Goal: Task Accomplishment & Management: Manage account settings

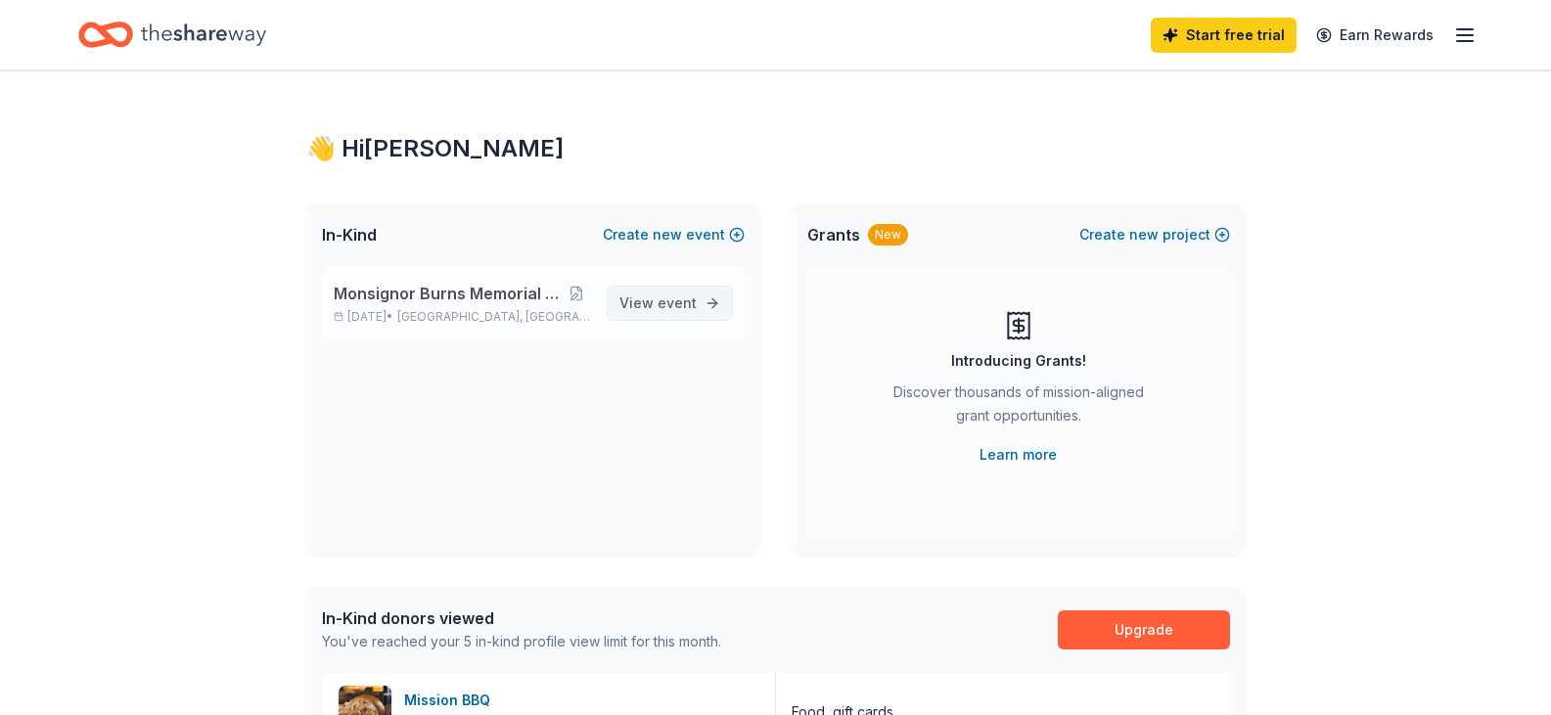
click at [644, 301] on span "View event" at bounding box center [657, 303] width 77 height 23
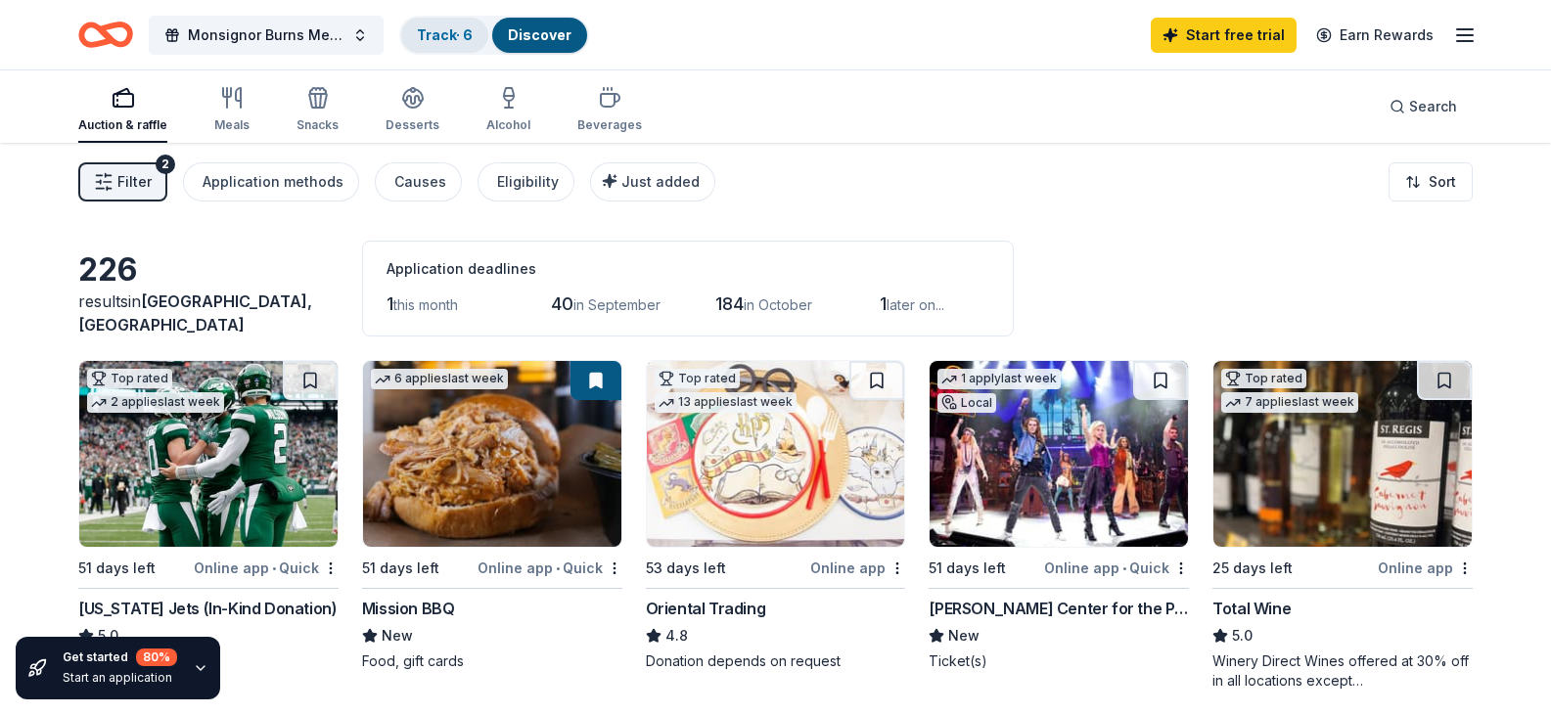
click at [449, 37] on link "Track · 6" at bounding box center [445, 34] width 56 height 17
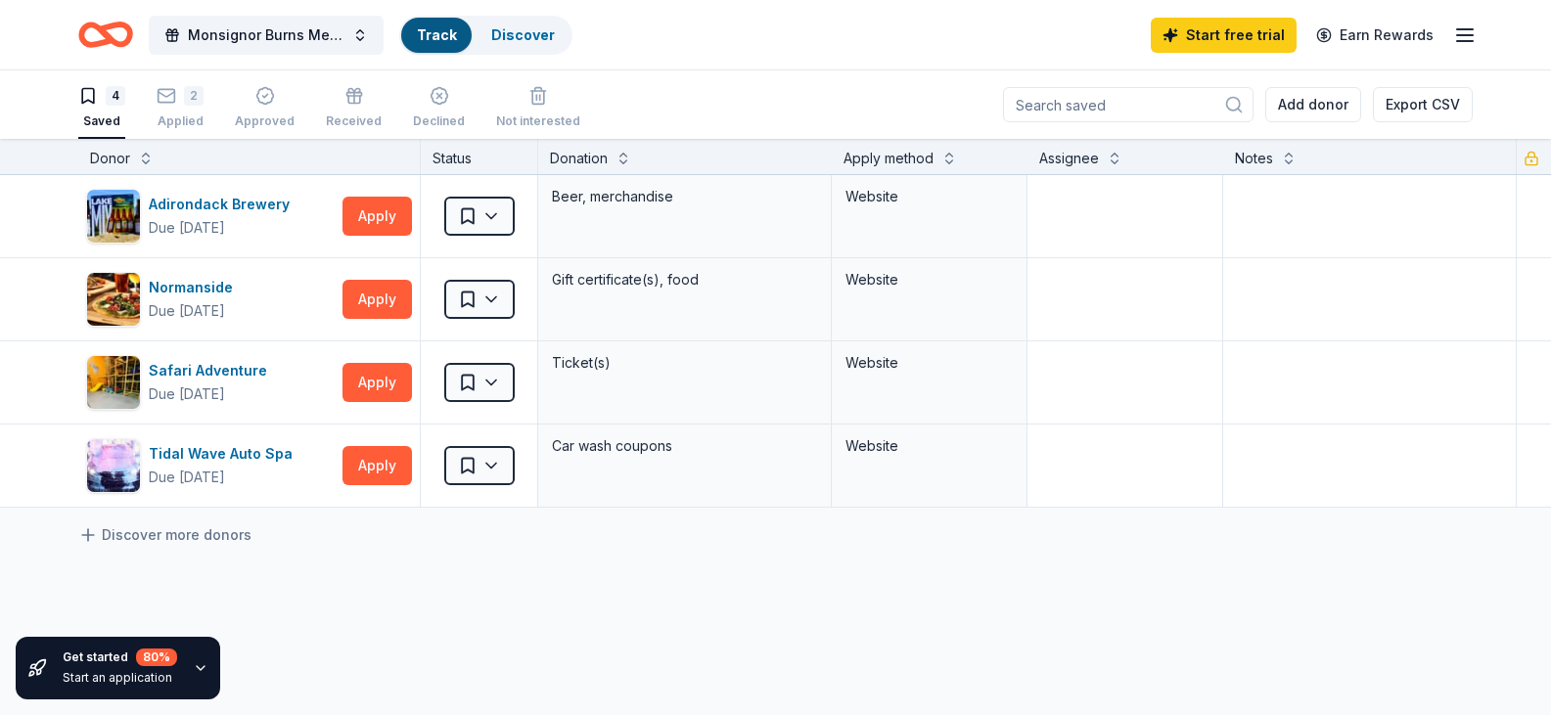
scroll to position [1, 0]
click at [180, 101] on div "2" at bounding box center [180, 95] width 47 height 20
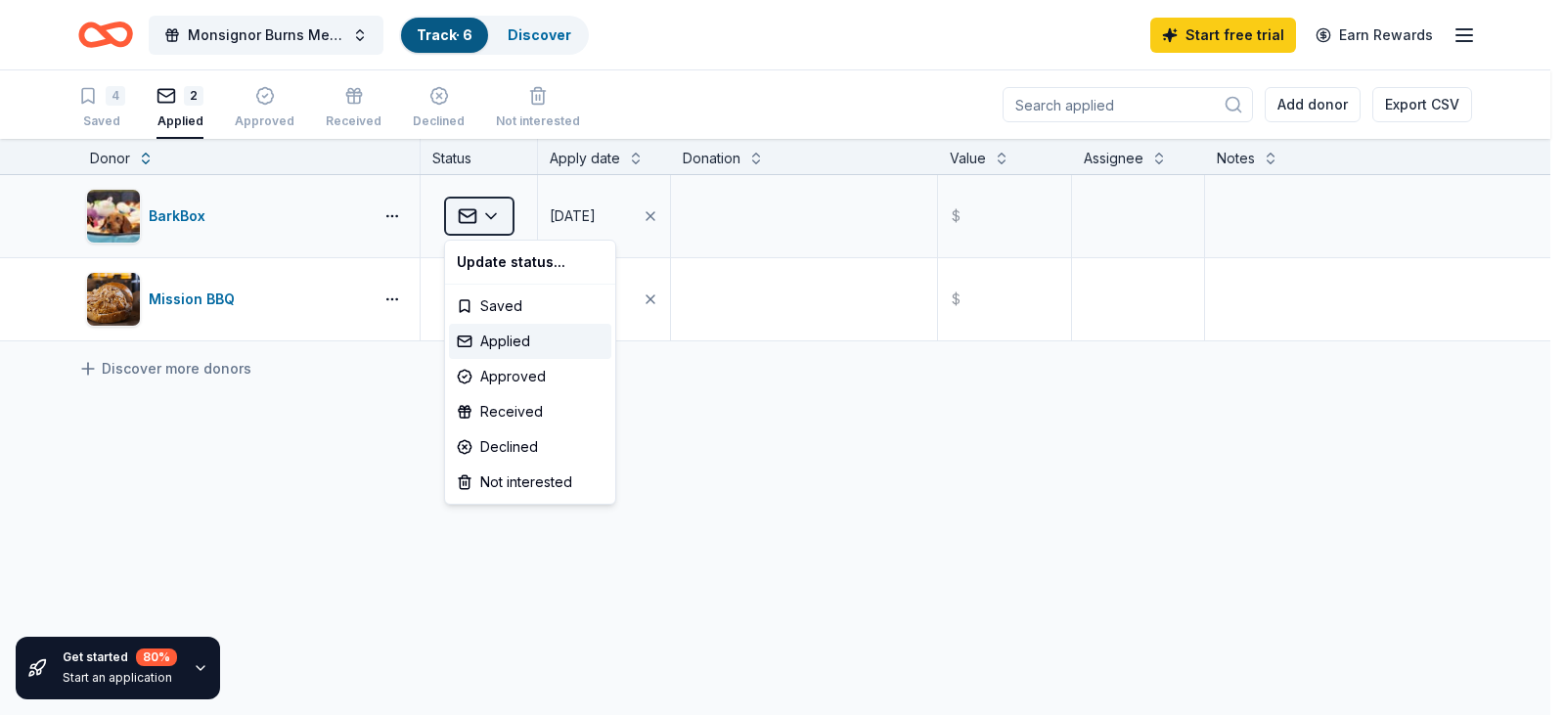
click at [490, 215] on html "Monsignor Burns Memorial Award Dinner Track · 6 Discover Start free trial Earn …" at bounding box center [782, 357] width 1565 height 715
click at [515, 439] on div "Declined" at bounding box center [530, 447] width 162 height 35
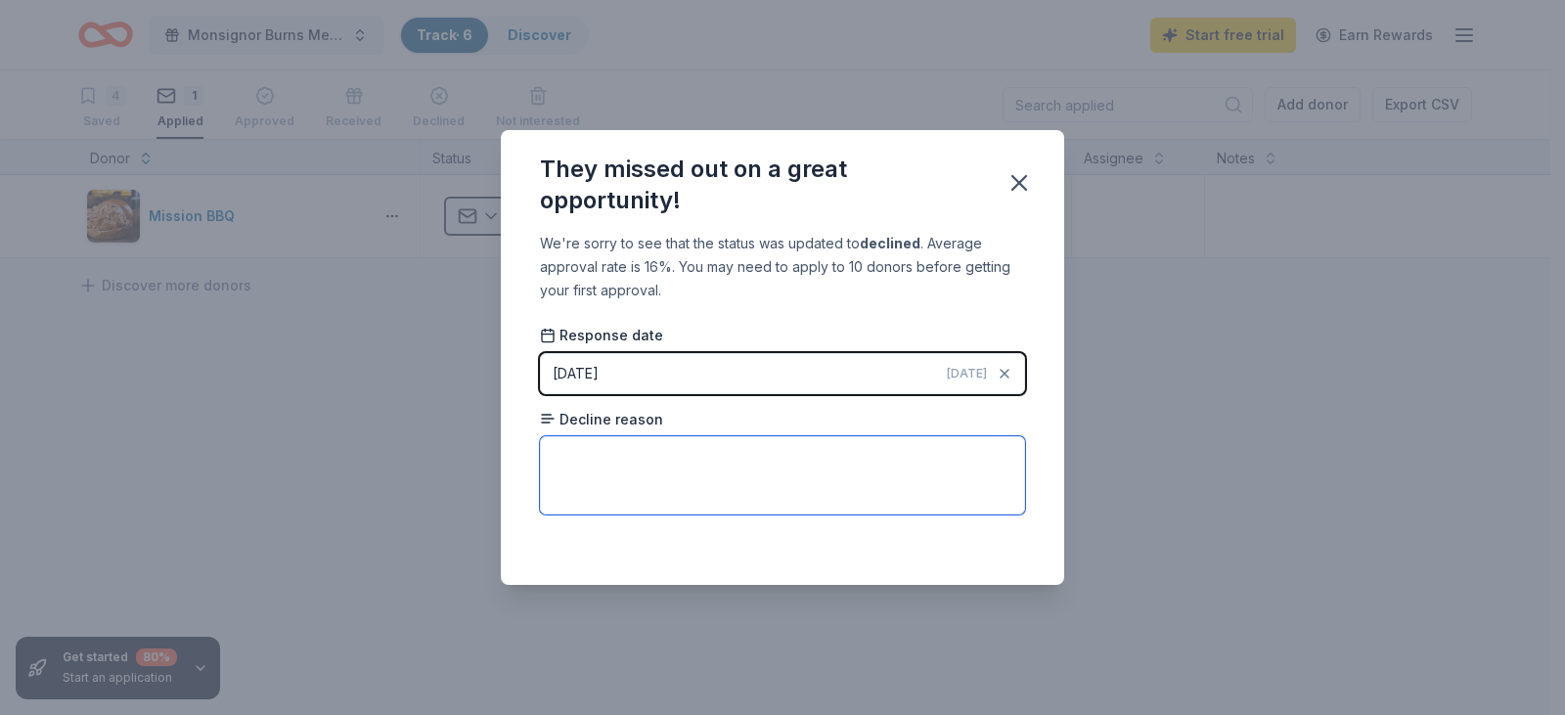
click at [594, 452] on textarea at bounding box center [782, 475] width 485 height 78
type textarea "Only help dog related charities."
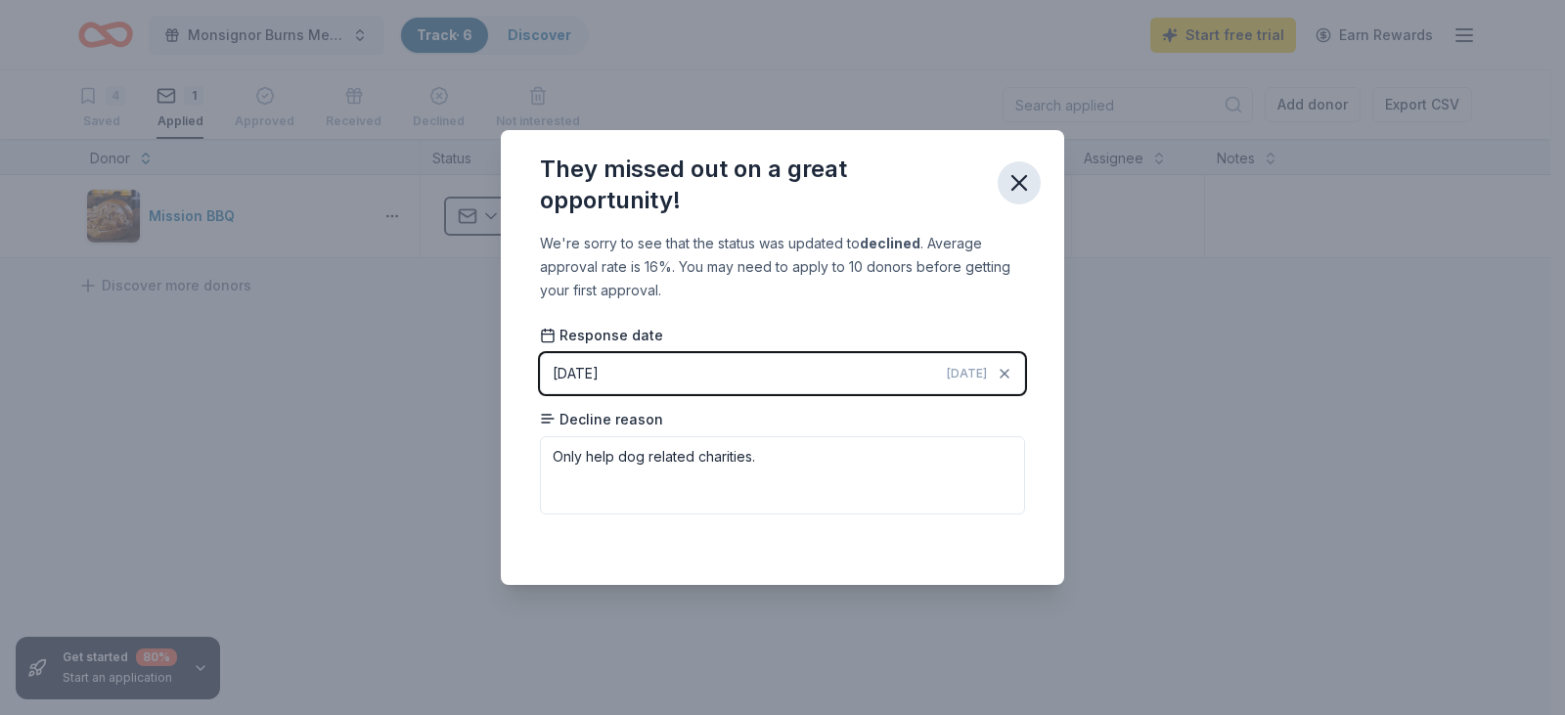
click at [1021, 182] on icon "button" at bounding box center [1020, 183] width 14 height 14
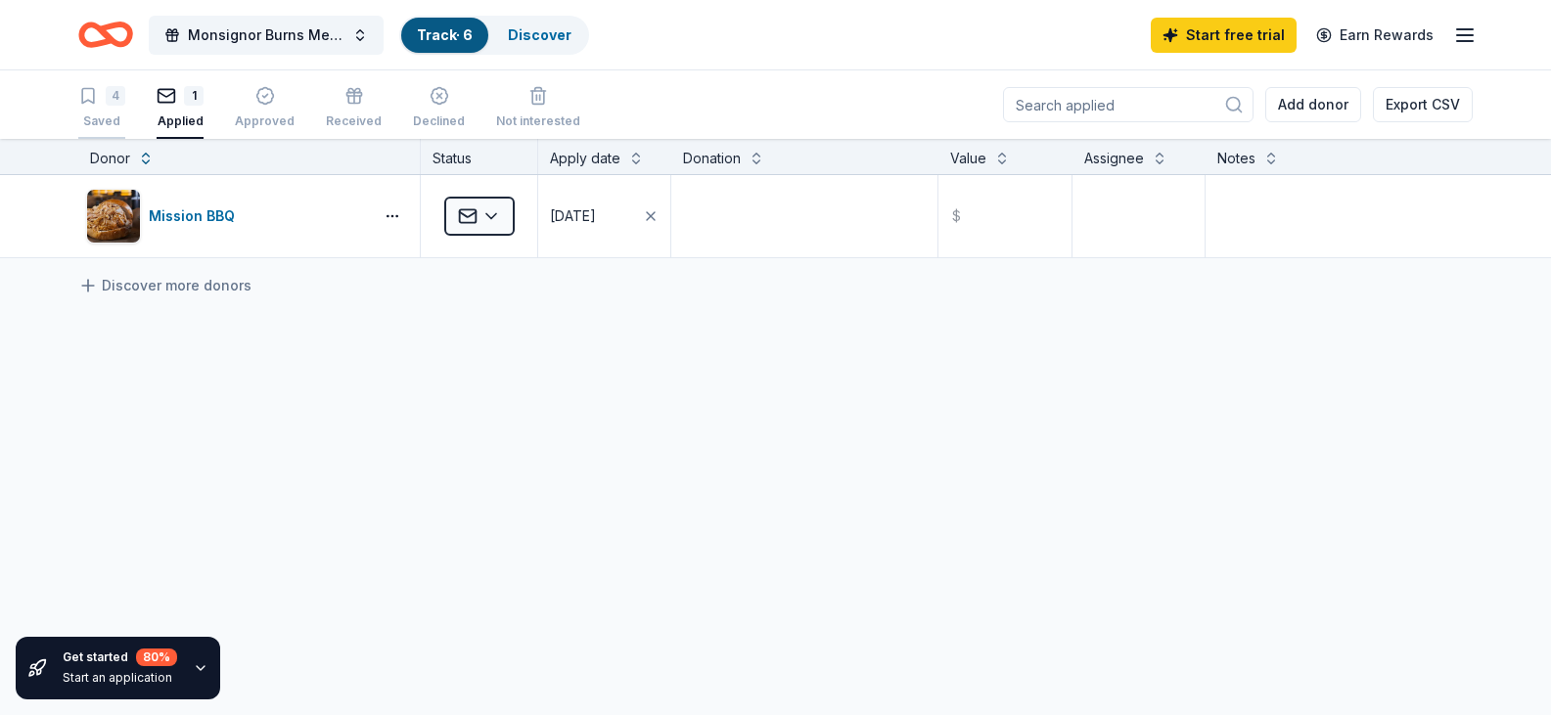
click at [117, 125] on div "Saved" at bounding box center [101, 121] width 47 height 16
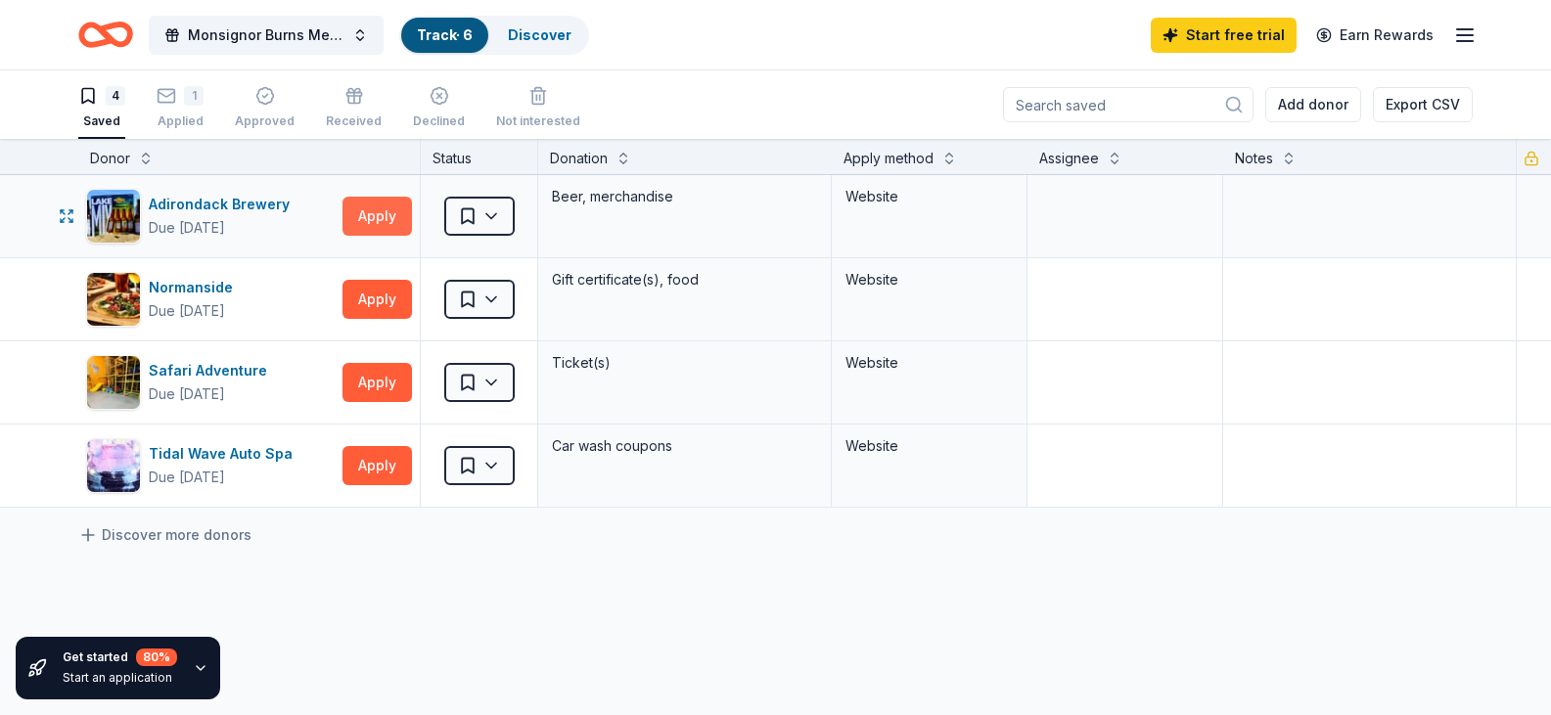
click at [374, 207] on button "Apply" at bounding box center [376, 216] width 69 height 39
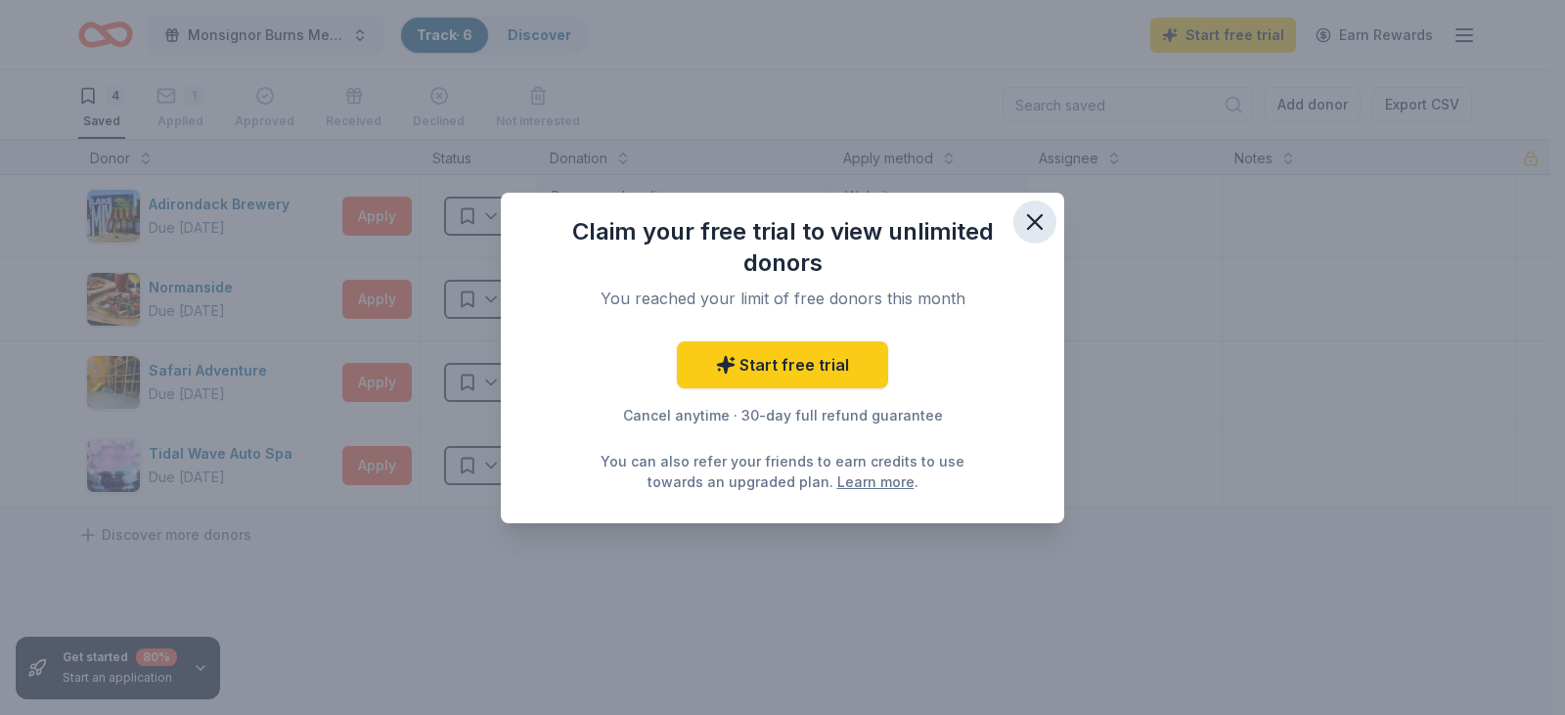
click at [1039, 218] on icon "button" at bounding box center [1035, 222] width 14 height 14
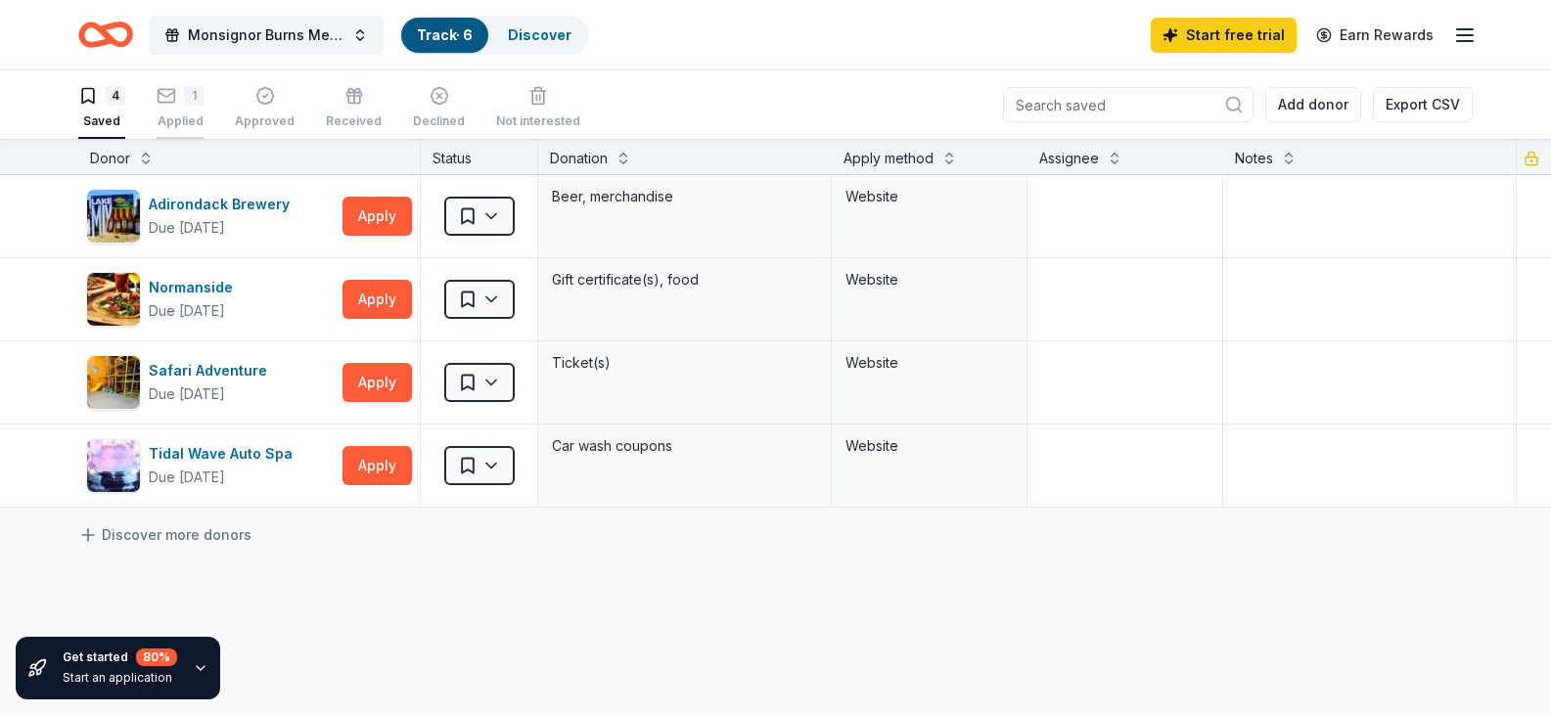
click at [192, 103] on div "1" at bounding box center [194, 96] width 20 height 20
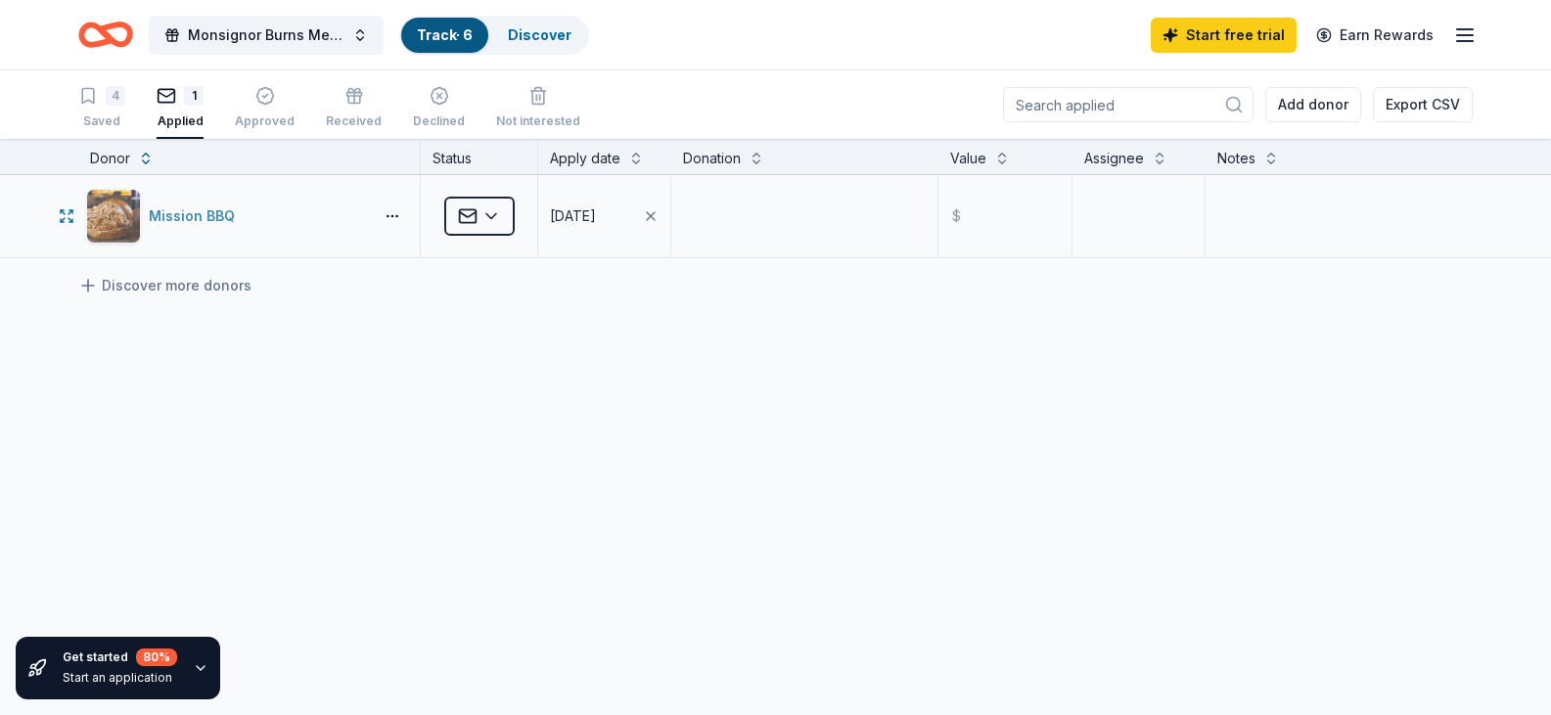
click at [184, 217] on div "Mission BBQ" at bounding box center [196, 215] width 94 height 23
click at [109, 107] on div "4 Saved" at bounding box center [101, 107] width 47 height 43
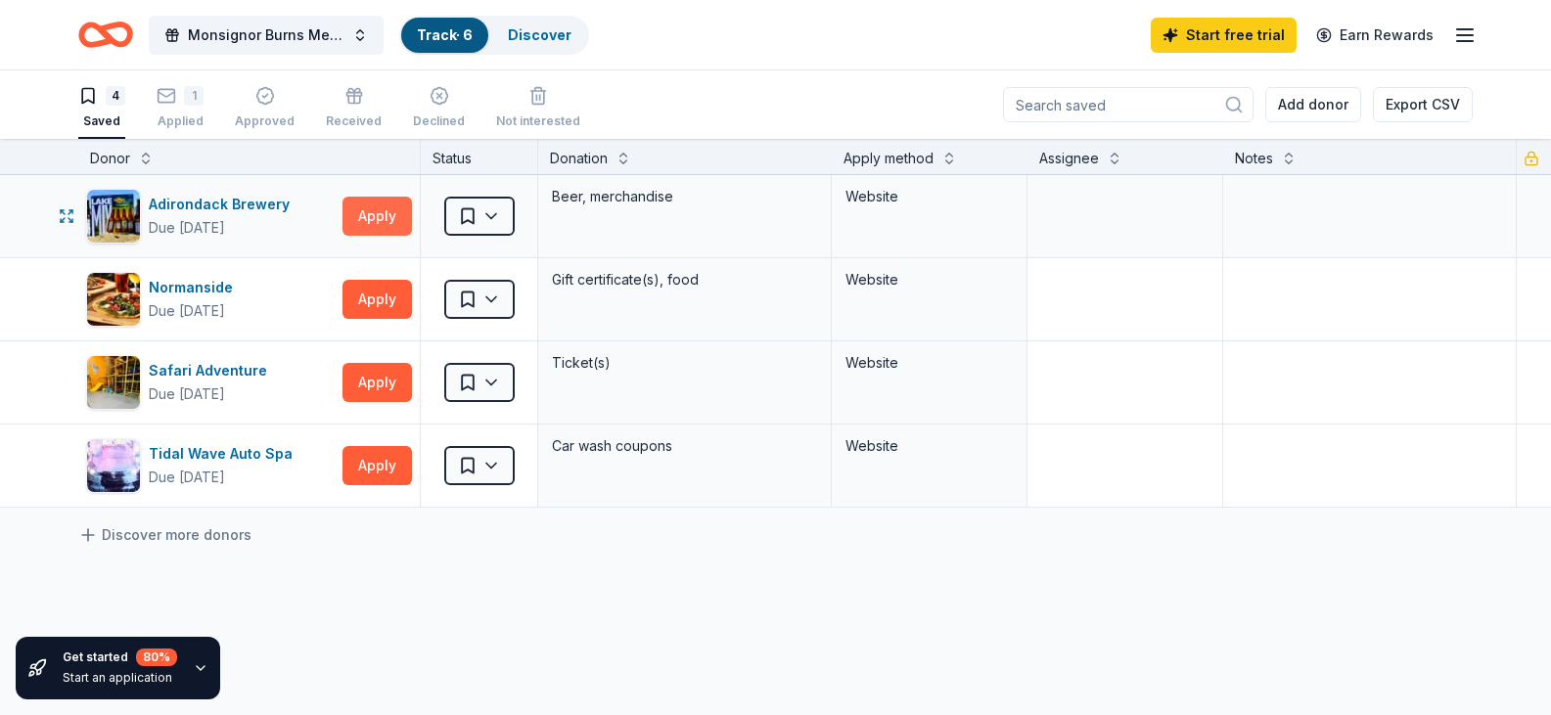
click at [378, 211] on button "Apply" at bounding box center [376, 216] width 69 height 39
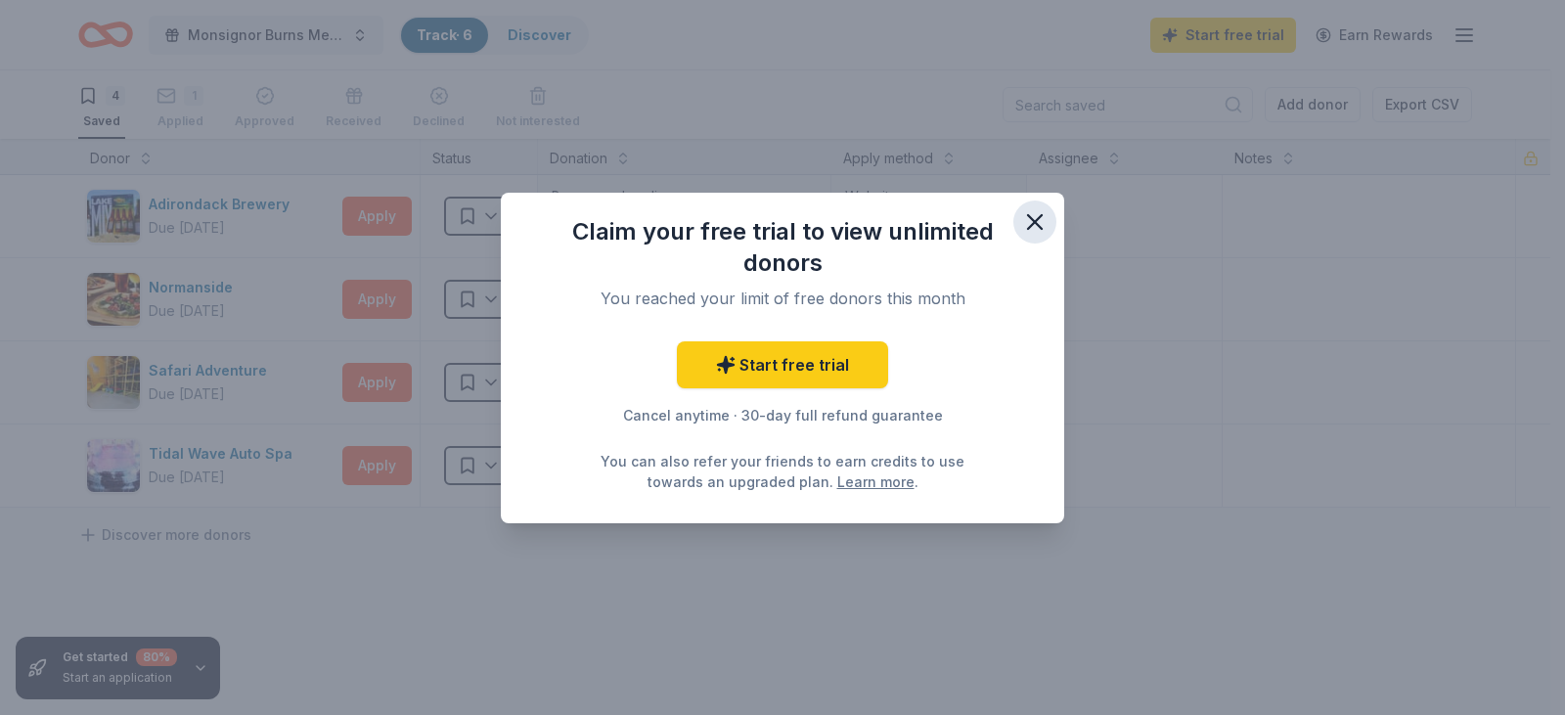
click at [1034, 225] on icon "button" at bounding box center [1034, 221] width 27 height 27
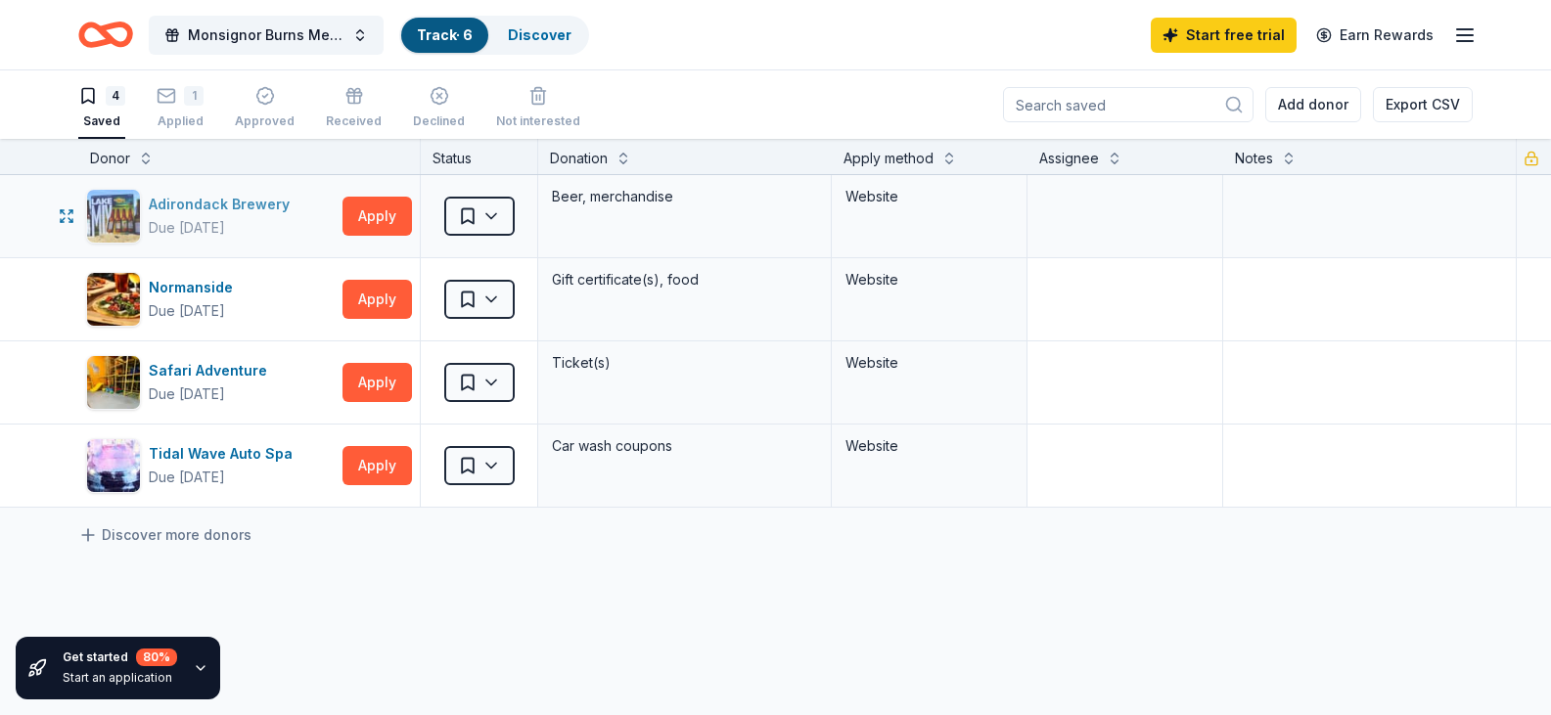
click at [250, 202] on div "Adirondack Brewery" at bounding box center [223, 204] width 149 height 23
drag, startPoint x: 268, startPoint y: 369, endPoint x: 145, endPoint y: 365, distance: 123.3
click at [145, 365] on div "Safari Adventure Due in 51 days" at bounding box center [210, 382] width 249 height 55
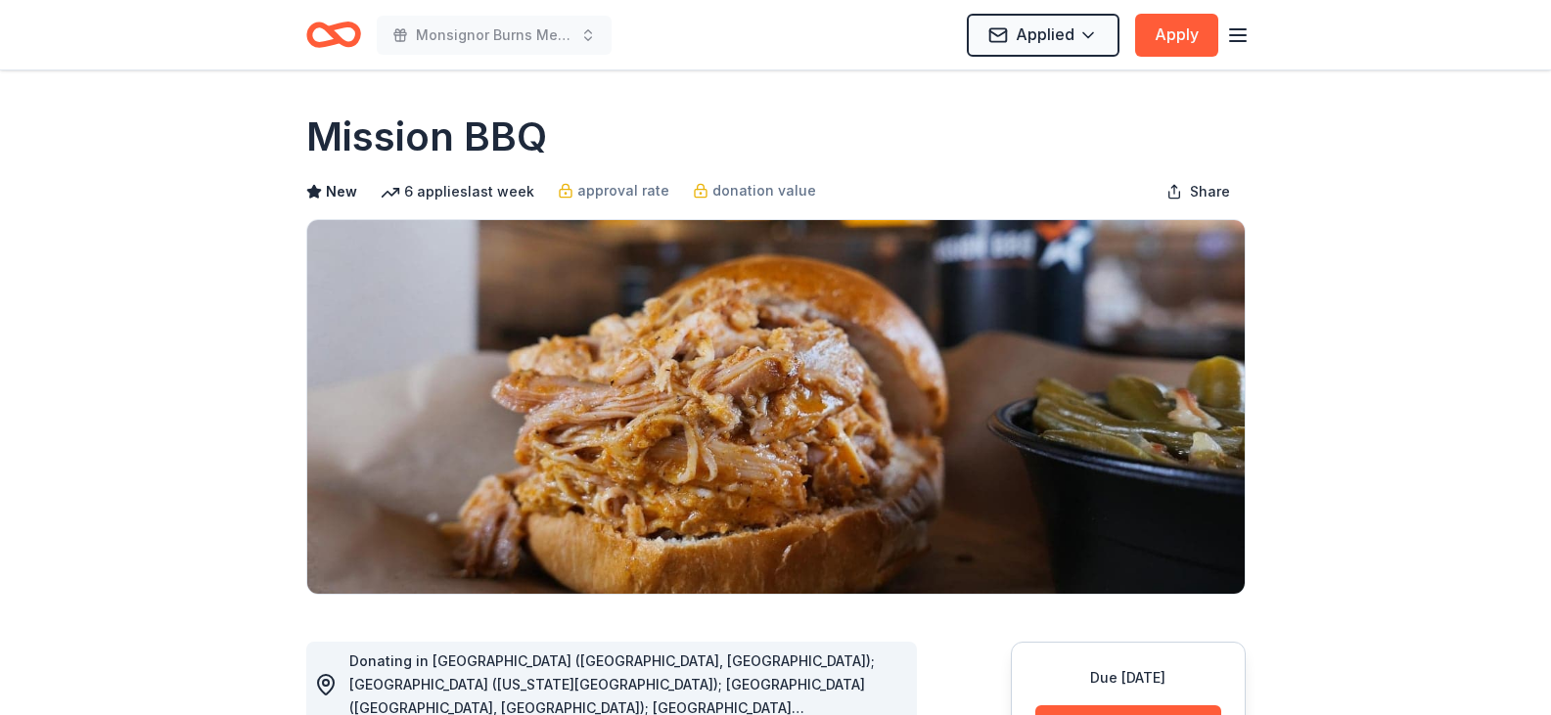
scroll to position [294, 0]
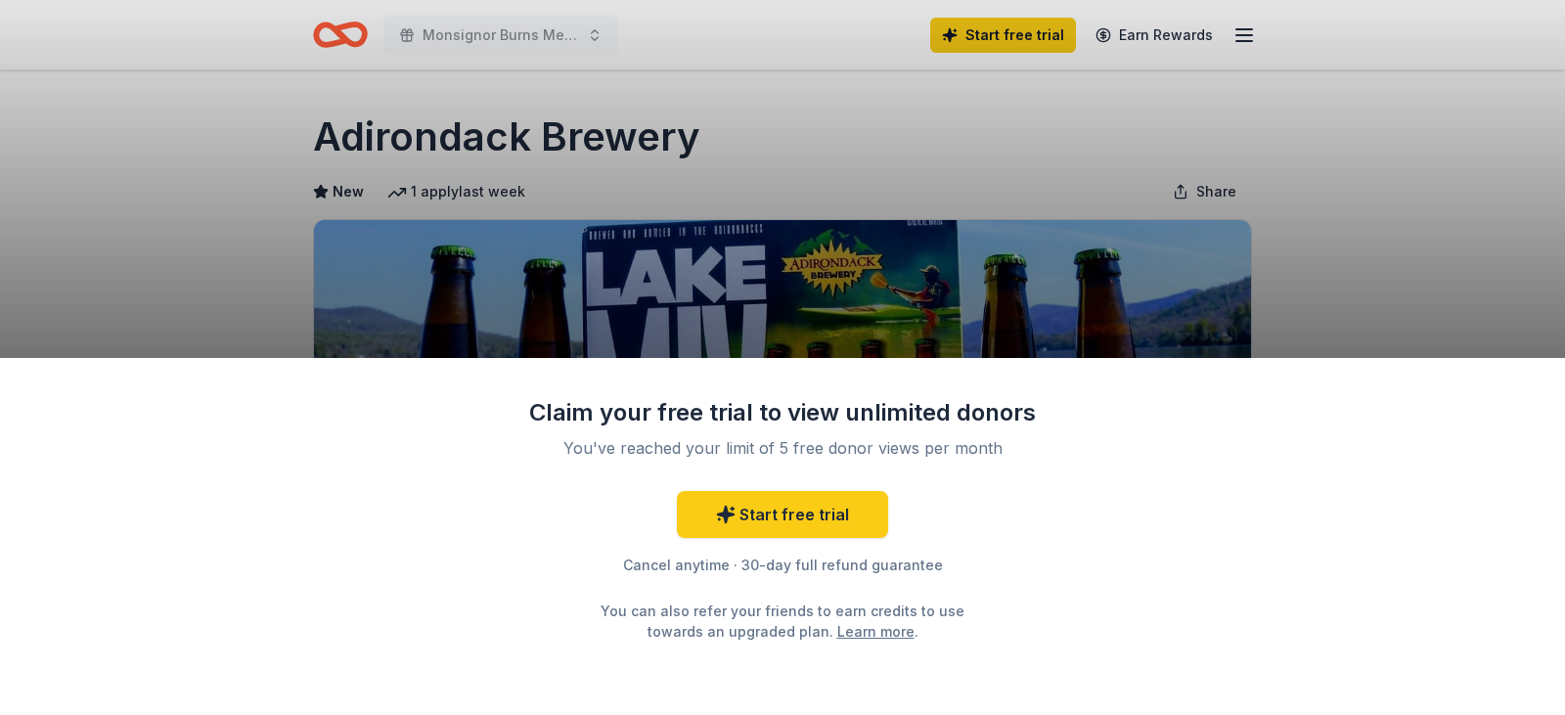
drag, startPoint x: 739, startPoint y: 125, endPoint x: 327, endPoint y: 114, distance: 412.1
click at [327, 114] on div "Claim your free trial to view unlimited donors You've reached your limit of 5 f…" at bounding box center [782, 357] width 1565 height 715
